Goal: Complete application form

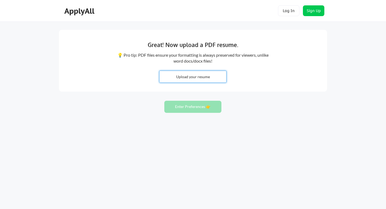
click at [192, 76] on input "file" at bounding box center [193, 77] width 67 height 12
type input "C:\fakepath\Rolling Stone Cover Letter [PERSON_NAME].pdf"
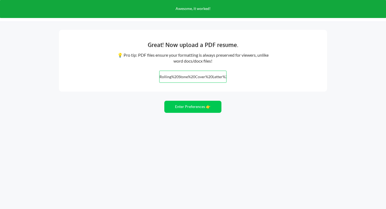
click at [196, 78] on input "file" at bounding box center [193, 77] width 67 height 12
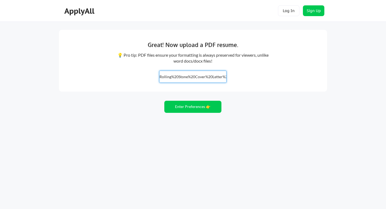
type input "C:\fakepath\[PERSON_NAME] Resume 2025 (1) (1).pdf"
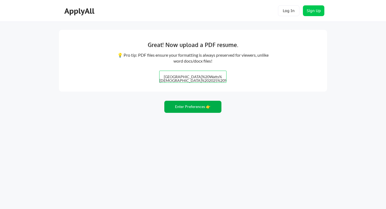
click at [193, 109] on button "Enter Preferences 👉" at bounding box center [192, 107] width 57 height 12
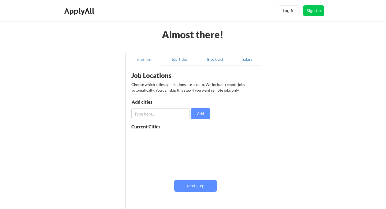
click at [171, 110] on input "input" at bounding box center [160, 113] width 58 height 11
click at [138, 113] on input "input" at bounding box center [160, 113] width 58 height 11
click at [137, 113] on input "input" at bounding box center [160, 113] width 58 height 11
click at [147, 114] on input "input" at bounding box center [160, 113] width 58 height 11
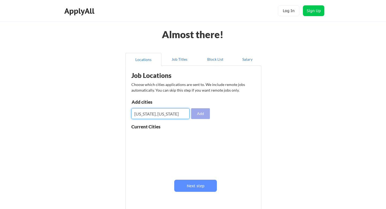
type input "New York, New York"
click at [201, 114] on button "Add" at bounding box center [200, 113] width 19 height 11
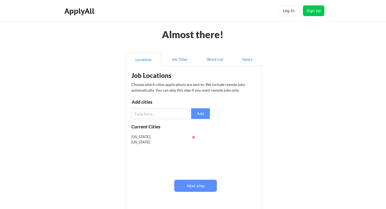
click at [155, 117] on input "input" at bounding box center [160, 113] width 58 height 11
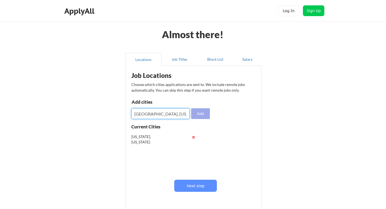
type input "San Diego, California"
click at [204, 115] on button "Add" at bounding box center [200, 113] width 19 height 11
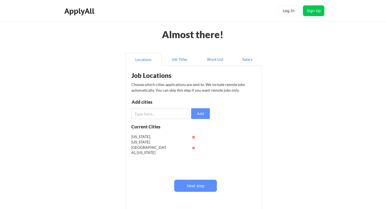
click at [171, 118] on input "input" at bounding box center [160, 113] width 58 height 11
type input "Los Angeles, California"
click at [203, 113] on button "Add" at bounding box center [200, 113] width 19 height 11
click at [215, 183] on button "Next step" at bounding box center [195, 185] width 43 height 12
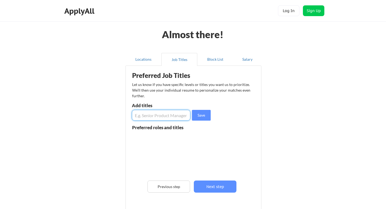
click at [163, 118] on input "input" at bounding box center [161, 115] width 58 height 11
type input "Photographer"
click at [200, 115] on button "Save" at bounding box center [201, 115] width 19 height 11
click at [178, 114] on input "input" at bounding box center [161, 115] width 58 height 11
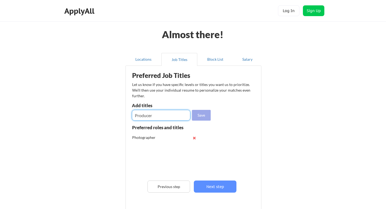
type input "Producer"
click at [208, 115] on button "Save" at bounding box center [201, 115] width 19 height 11
click at [160, 114] on input "input" at bounding box center [161, 115] width 58 height 11
type input "Project Manager"
click at [195, 116] on button "Save" at bounding box center [201, 115] width 19 height 11
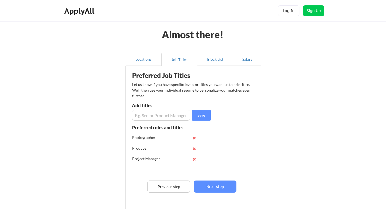
click at [172, 114] on input "input" at bounding box center [161, 115] width 58 height 11
type input "e"
click at [162, 116] on input "input" at bounding box center [161, 115] width 58 height 11
type input "j"
type input "Creative Director"
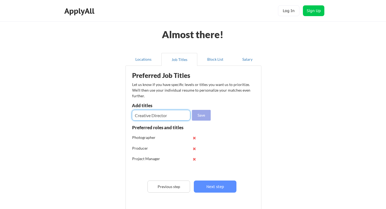
click at [202, 116] on button "Save" at bounding box center [201, 115] width 19 height 11
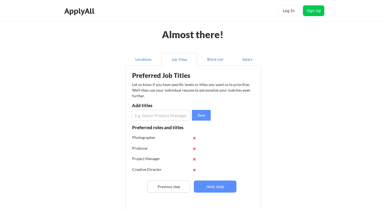
click at [175, 116] on input "input" at bounding box center [161, 115] width 58 height 11
type input "Art Director"
click at [209, 114] on button "Save" at bounding box center [201, 115] width 19 height 11
click at [165, 114] on input "input" at bounding box center [161, 115] width 58 height 11
type input "Creative Lead"
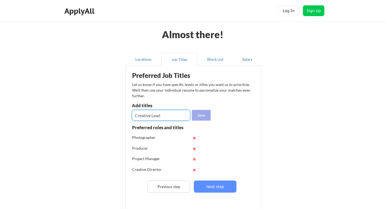
click at [199, 118] on button "Save" at bounding box center [201, 115] width 19 height 11
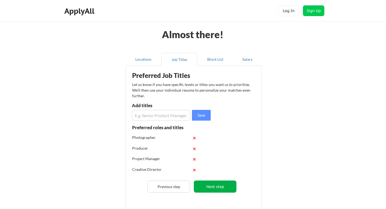
click at [208, 185] on button "Next step" at bounding box center [215, 186] width 43 height 12
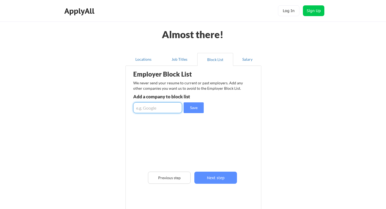
click at [167, 109] on input "input" at bounding box center [157, 107] width 49 height 11
type input "Lomography"
click at [190, 109] on button "Save" at bounding box center [194, 107] width 20 height 11
click at [171, 110] on input "input" at bounding box center [157, 107] width 49 height 11
click at [151, 108] on input "input" at bounding box center [157, 107] width 49 height 11
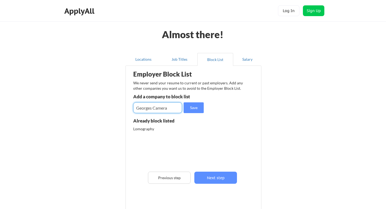
click at [149, 107] on input "input" at bounding box center [157, 107] width 49 height 11
type input "George's Camera"
click at [198, 106] on button "Save" at bounding box center [194, 107] width 20 height 11
click at [162, 111] on input "input" at bounding box center [157, 107] width 49 height 11
click at [191, 108] on button "Save" at bounding box center [194, 107] width 20 height 11
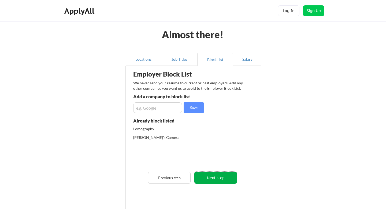
click at [213, 175] on button "Next step" at bounding box center [215, 177] width 43 height 12
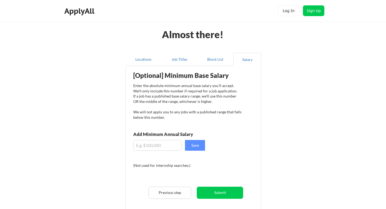
click at [156, 144] on input "input" at bounding box center [157, 145] width 49 height 11
click at [161, 141] on input "input" at bounding box center [157, 145] width 49 height 11
click at [154, 147] on input "input" at bounding box center [157, 145] width 49 height 11
click at [144, 145] on input "input" at bounding box center [157, 145] width 49 height 11
type input "$0"
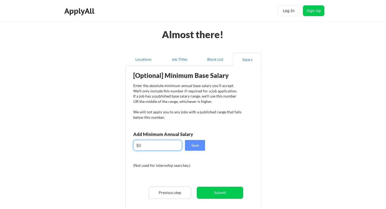
click at [166, 146] on input "input" at bounding box center [157, 145] width 49 height 11
type input "$8"
type input "$85,000"
click at [200, 148] on button "Save" at bounding box center [195, 145] width 20 height 11
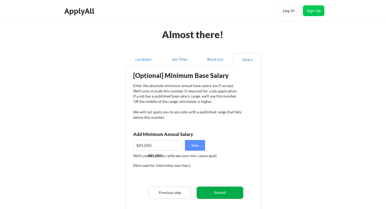
click at [224, 191] on button "Submit" at bounding box center [220, 192] width 46 height 12
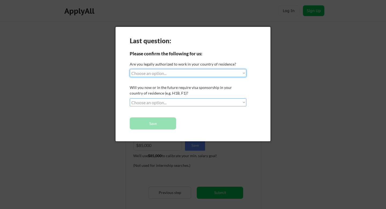
click at [221, 75] on select "Choose an option... Yes, I am a US Citizen Yes, I am a Canadian Citizen Yes, I …" at bounding box center [188, 73] width 117 height 8
select select ""yes__i_am_a_us_citizen""
click at [130, 69] on select "Choose an option... Yes, I am a US Citizen Yes, I am a Canadian Citizen Yes, I …" at bounding box center [188, 73] width 117 height 8
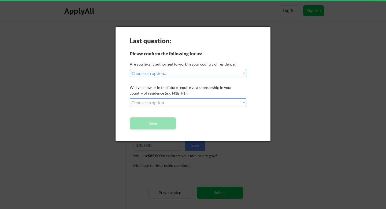
click at [193, 105] on select "Choose an option... No, I will not need sponsorship Yes, I will need sponsorship" at bounding box center [188, 102] width 117 height 8
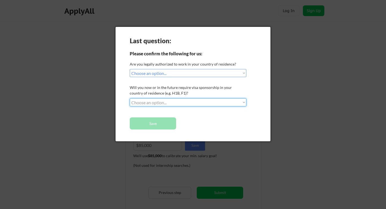
select select ""no__i_will_not_need_sponsorship""
click at [130, 98] on select "Choose an option... No, I will not need sponsorship Yes, I will need sponsorship" at bounding box center [188, 102] width 117 height 8
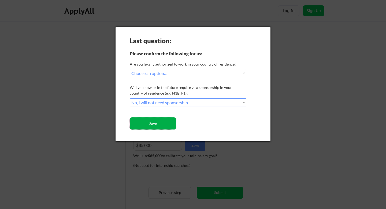
click at [155, 126] on button "Save" at bounding box center [153, 123] width 46 height 12
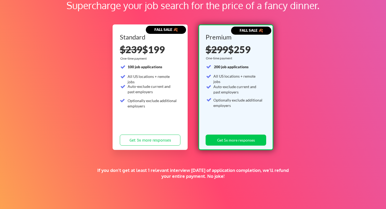
scroll to position [50, 0]
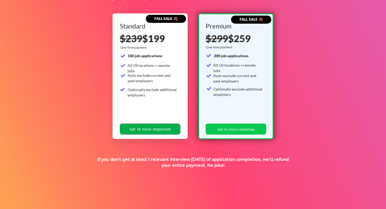
click at [173, 131] on button "Get 3x more responses" at bounding box center [150, 128] width 61 height 11
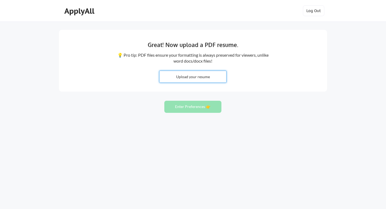
click at [216, 80] on input "file" at bounding box center [193, 77] width 67 height 12
type input "C:\fakepath\[PERSON_NAME] Resume 2025 (1) (1).pdf"
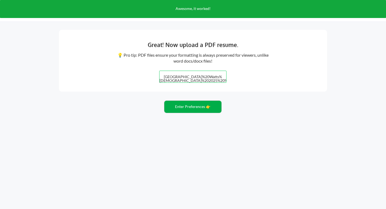
click at [195, 111] on button "Enter Preferences 👉" at bounding box center [192, 107] width 57 height 12
